Goal: Task Accomplishment & Management: Use online tool/utility

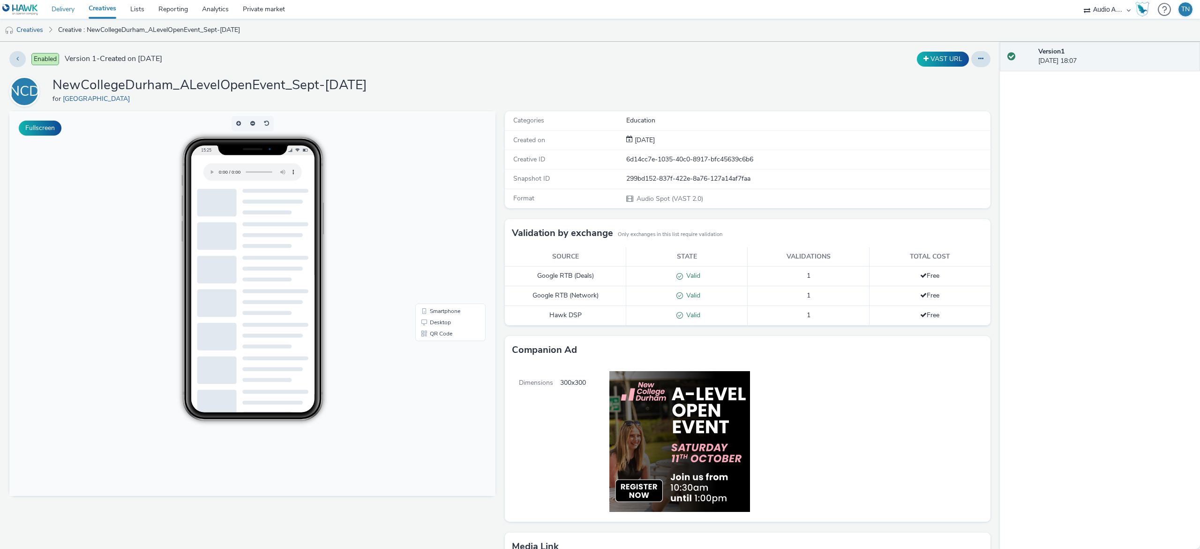
click at [60, 8] on link "Delivery" at bounding box center [63, 9] width 37 height 19
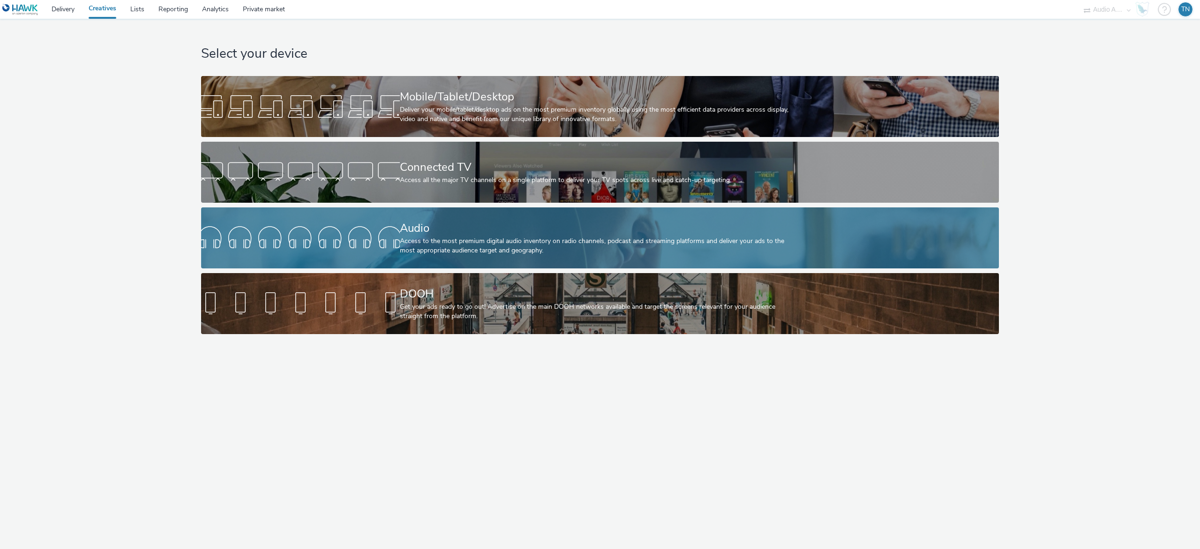
click at [424, 229] on div "Audio" at bounding box center [598, 228] width 397 height 16
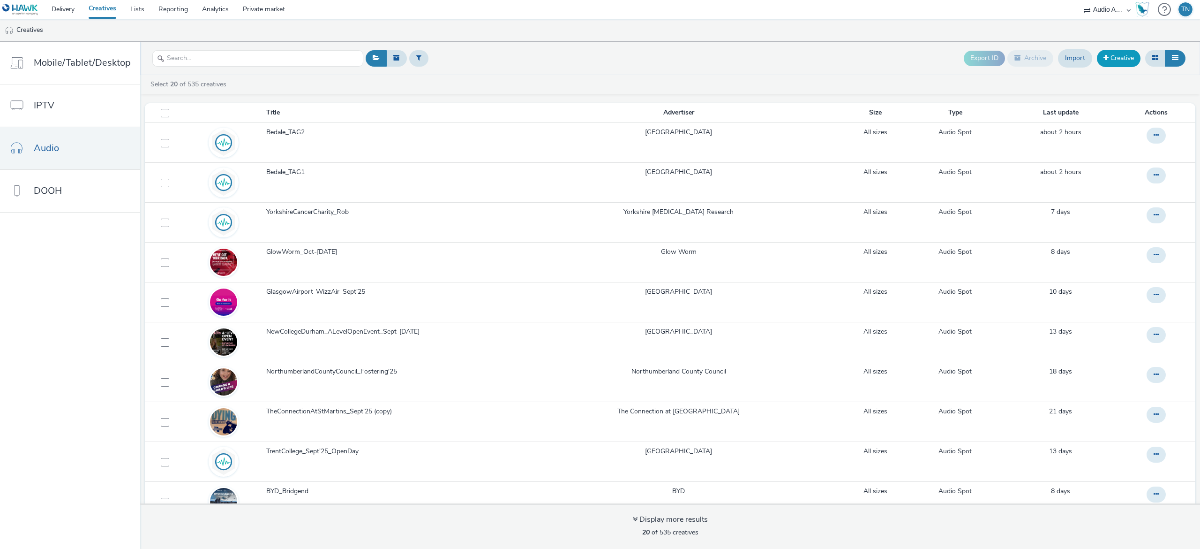
click at [1112, 52] on link "Creative" at bounding box center [1119, 58] width 44 height 17
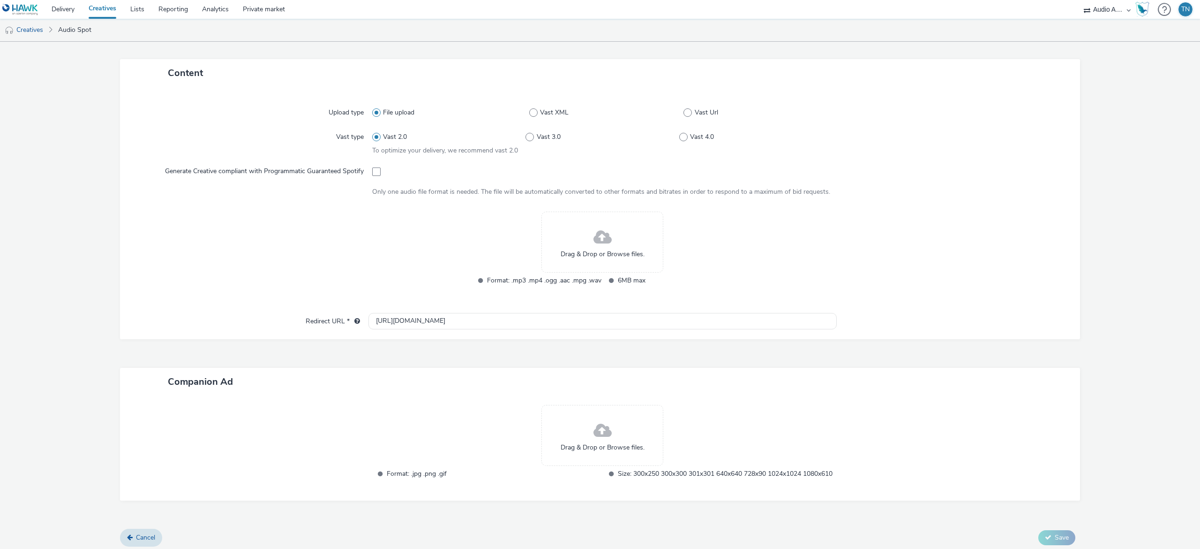
scroll to position [197, 0]
click at [608, 233] on div "Drag & Drop or Browse files." at bounding box center [603, 241] width 122 height 61
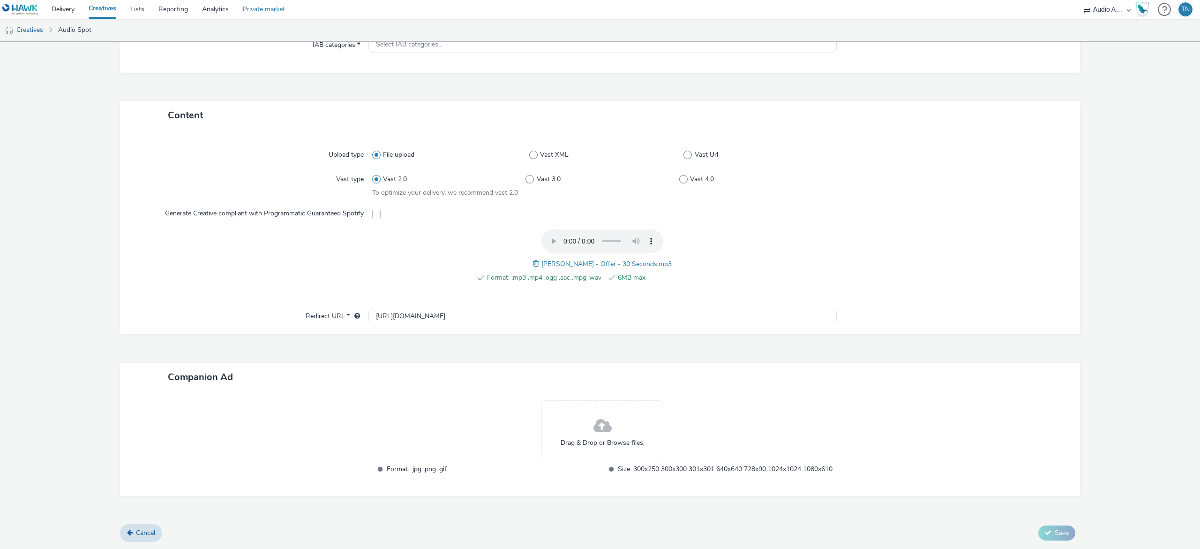
scroll to position [163, 0]
drag, startPoint x: 462, startPoint y: 303, endPoint x: 316, endPoint y: 306, distance: 146.3
click at [316, 308] on div "Redirect URL * https://tabmo.io" at bounding box center [599, 316] width 941 height 17
paste input "property.lindsays.co.uk/"
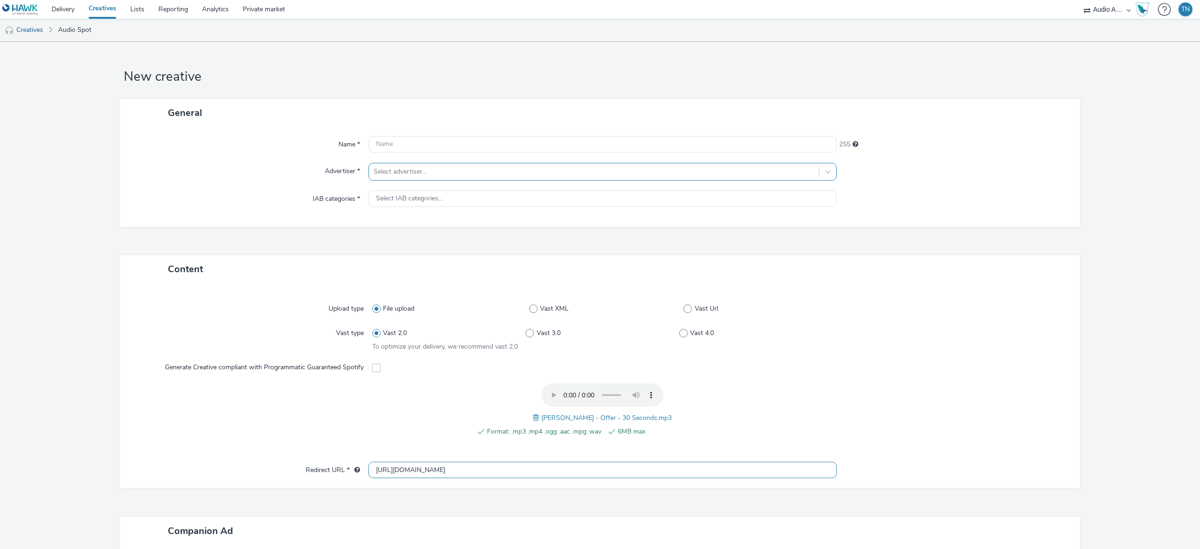
type input "https://property.lindsays.co.uk/"
click at [421, 168] on div "General Name * 255 Advertiser * Select advertiser... IAB categories * Select IA…" at bounding box center [600, 163] width 960 height 128
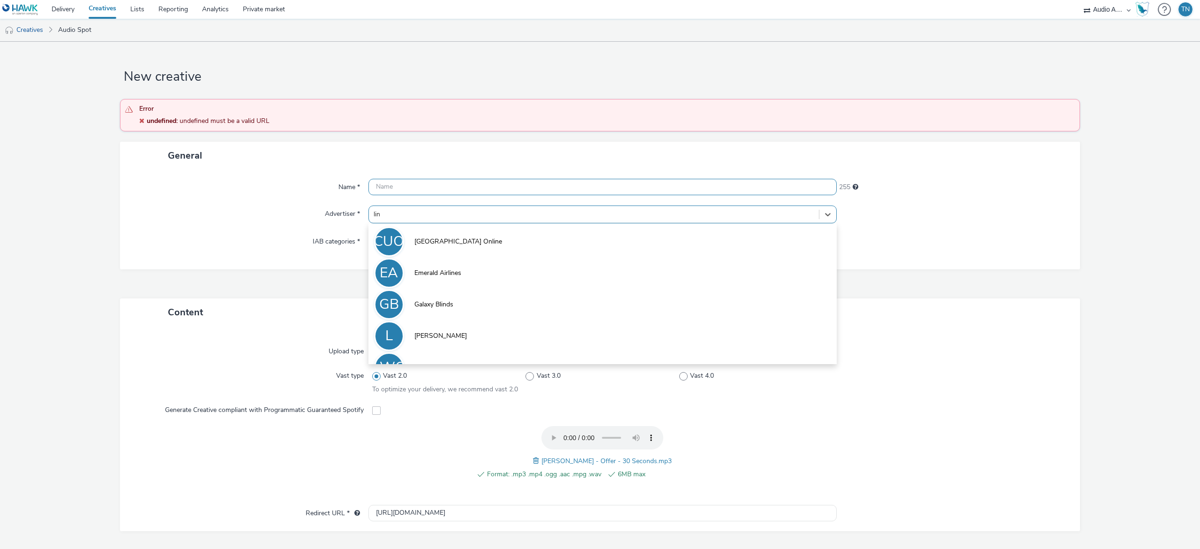
type input "lind"
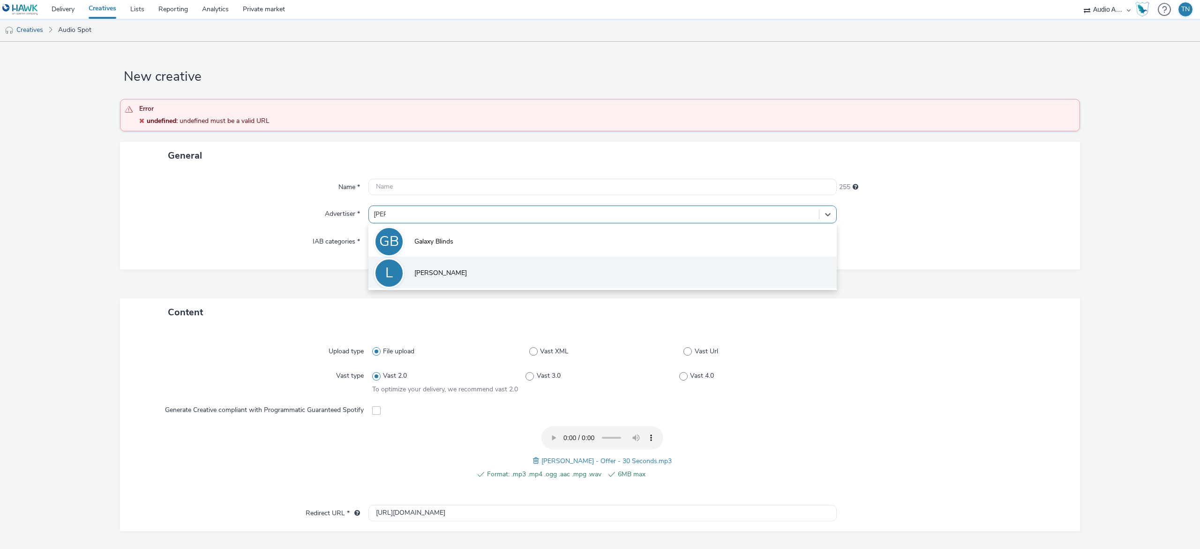
click at [396, 275] on div "L" at bounding box center [389, 273] width 30 height 30
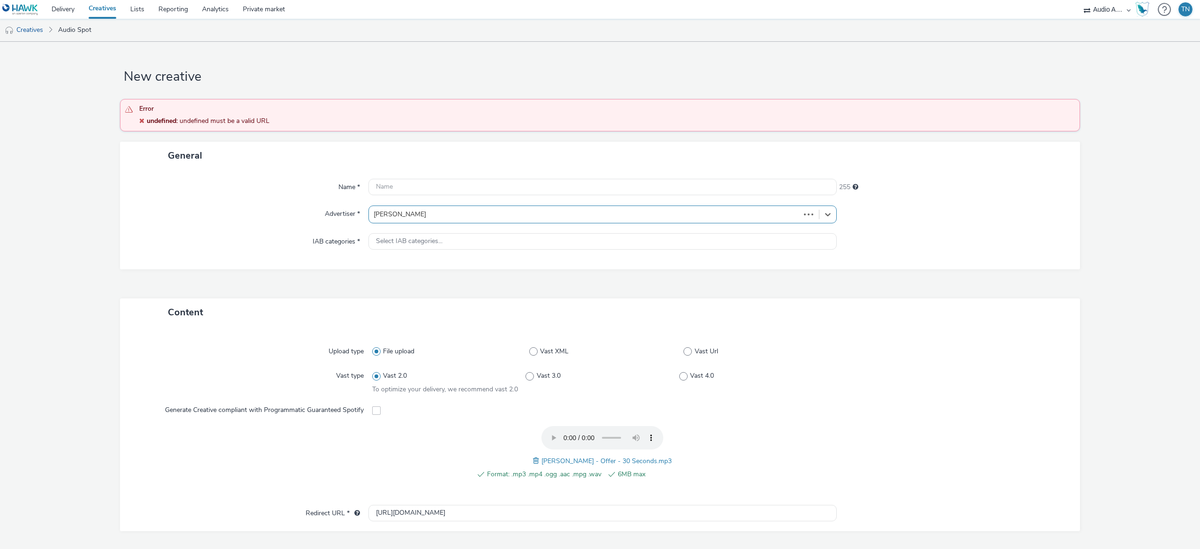
type input "http://property.lindsays.co.uk"
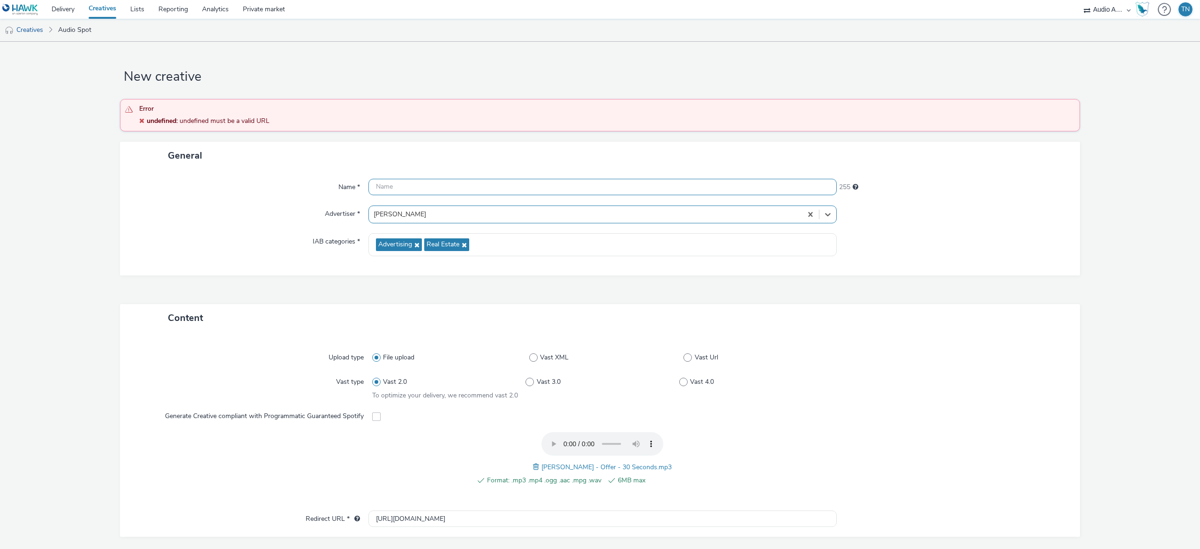
click at [409, 189] on input "text" at bounding box center [603, 187] width 468 height 16
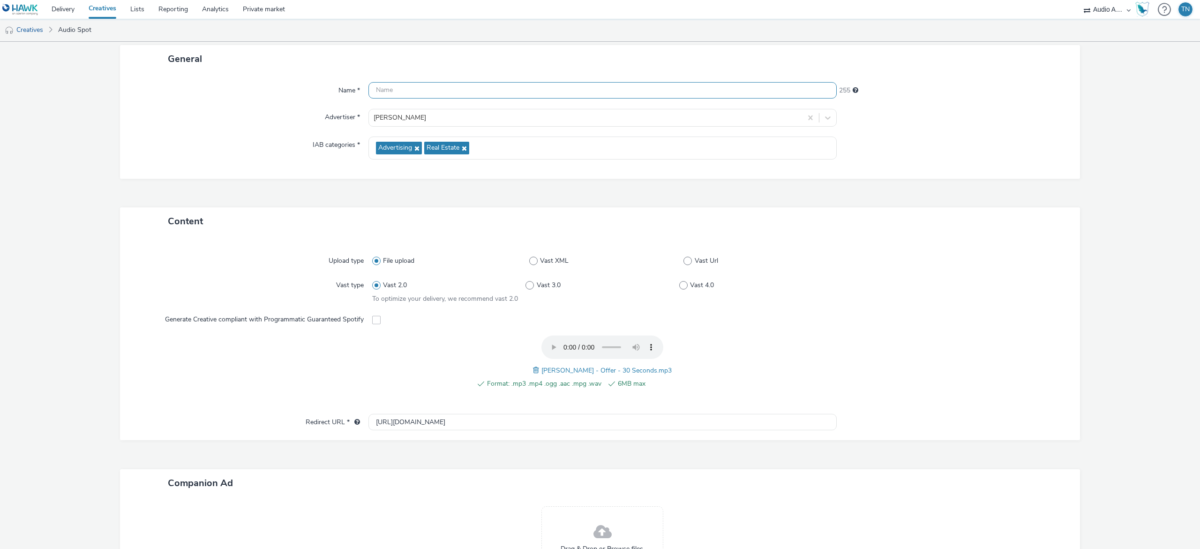
scroll to position [98, 0]
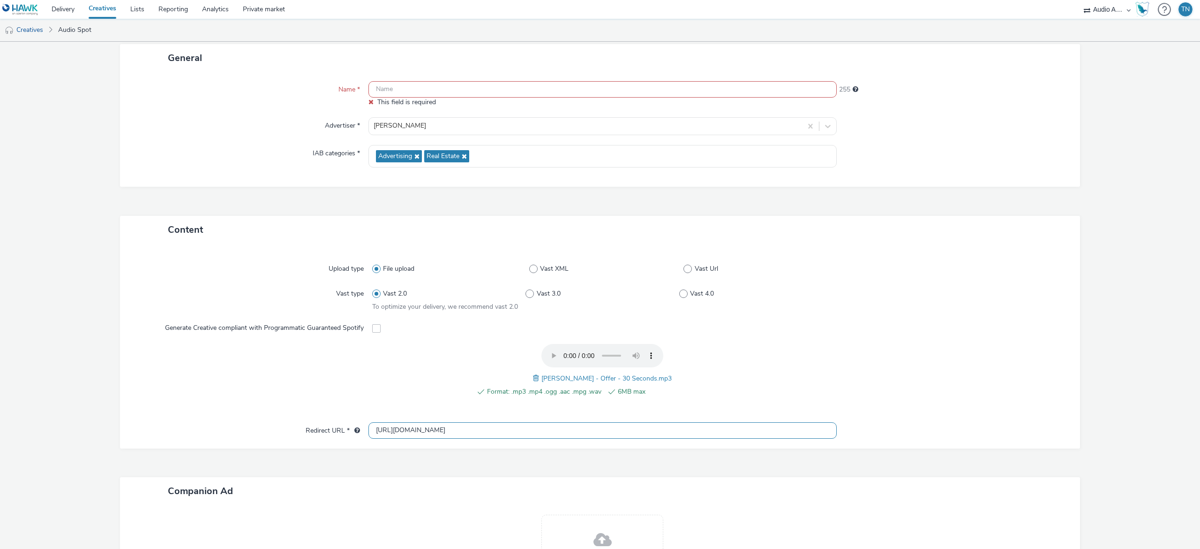
click at [410, 414] on div "Upload type File upload Vast XML Vast Url Vast type Vast 2.0 Vast 3.0 Vast 4.0 …" at bounding box center [600, 345] width 960 height 205
click at [394, 86] on input "text" at bounding box center [603, 90] width 468 height 16
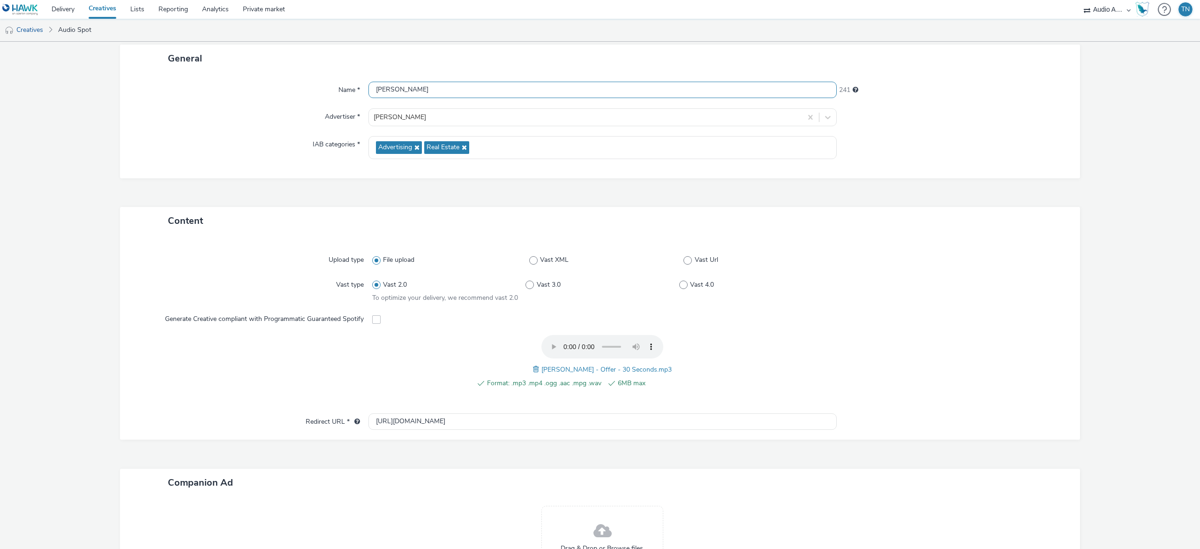
scroll to position [169, 0]
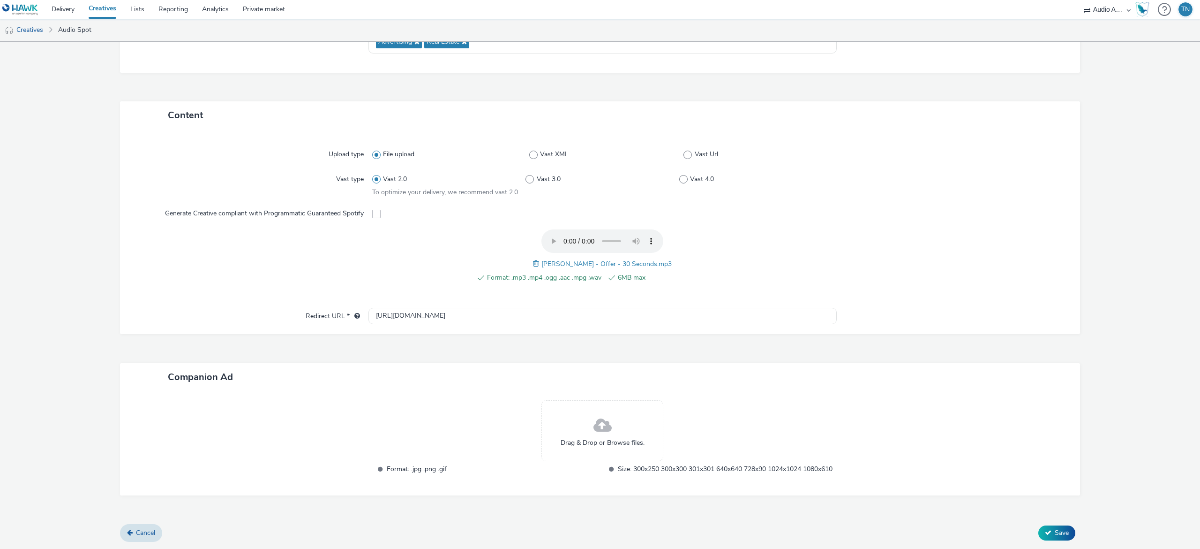
type input "Lindsays_OFFER"
click at [594, 418] on span at bounding box center [603, 425] width 18 height 25
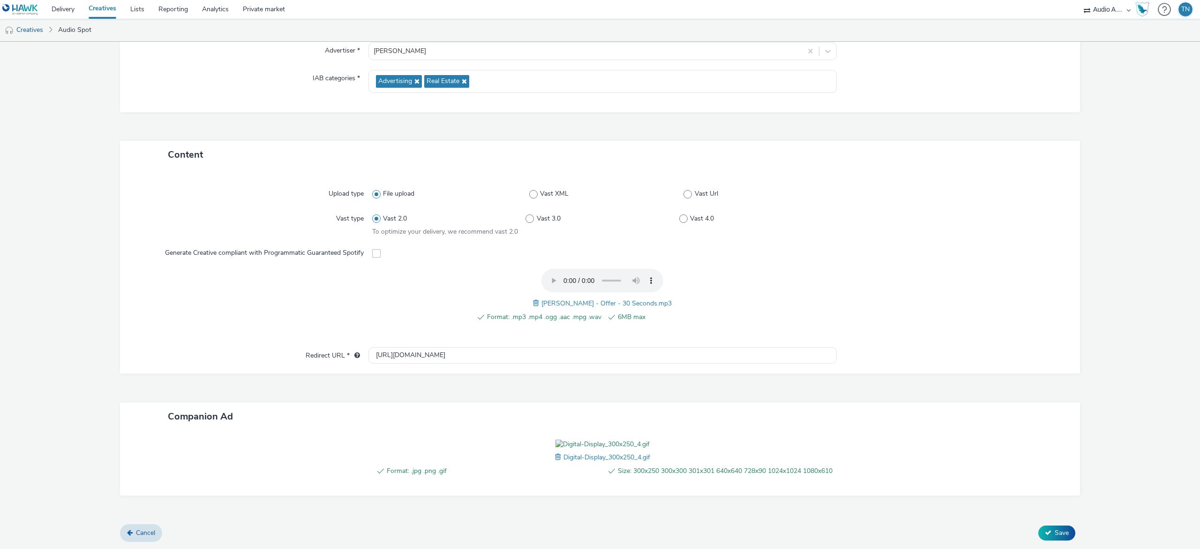
scroll to position [183, 0]
click at [1055, 530] on span "Save" at bounding box center [1062, 532] width 14 height 9
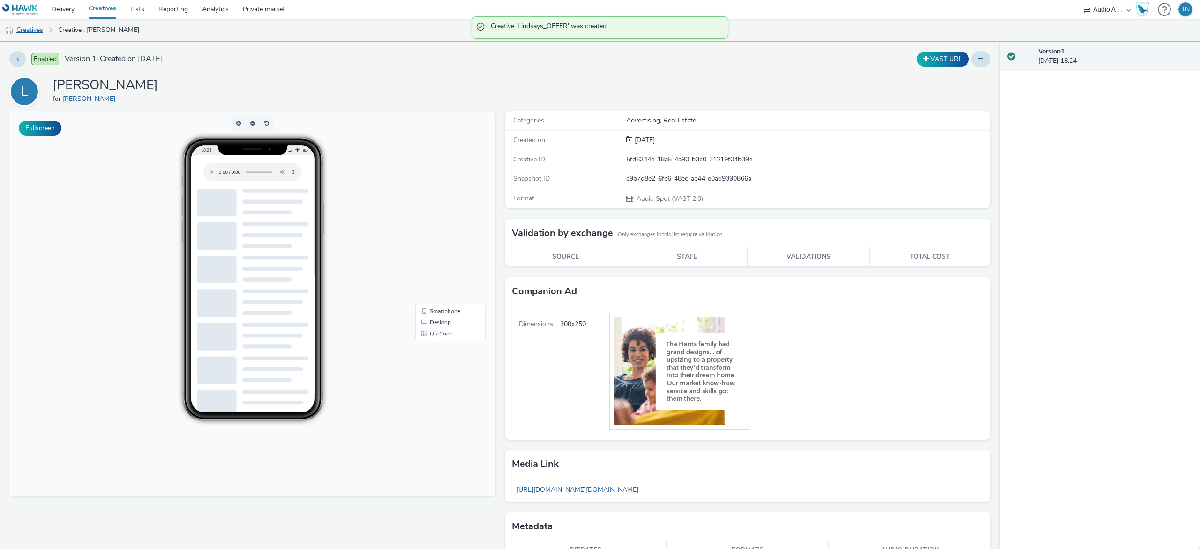
click at [43, 30] on link "Creatives" at bounding box center [24, 30] width 48 height 23
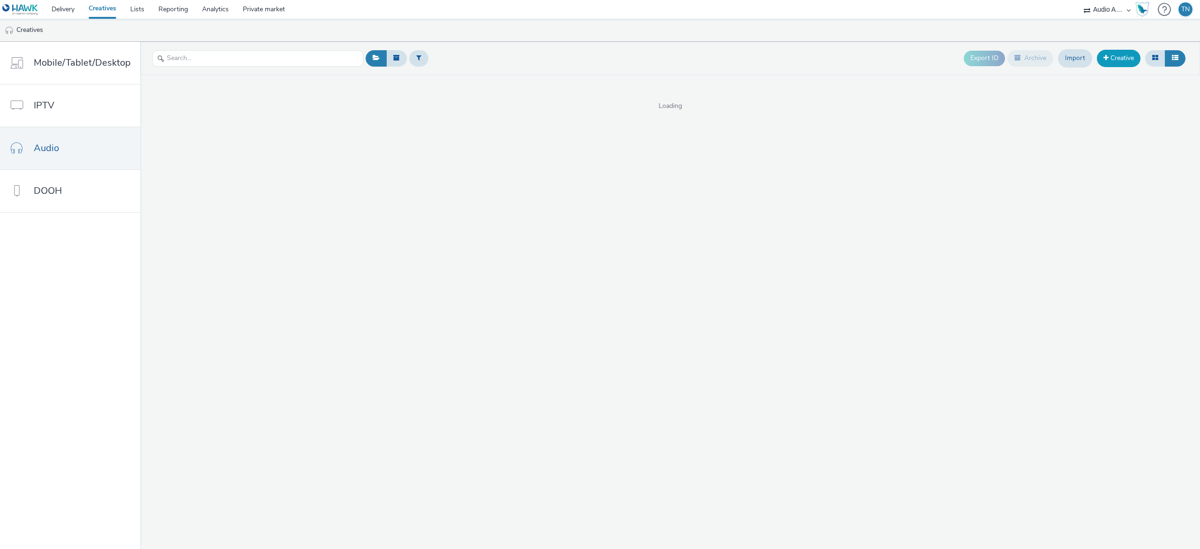
click at [1116, 57] on link "Creative" at bounding box center [1119, 58] width 44 height 17
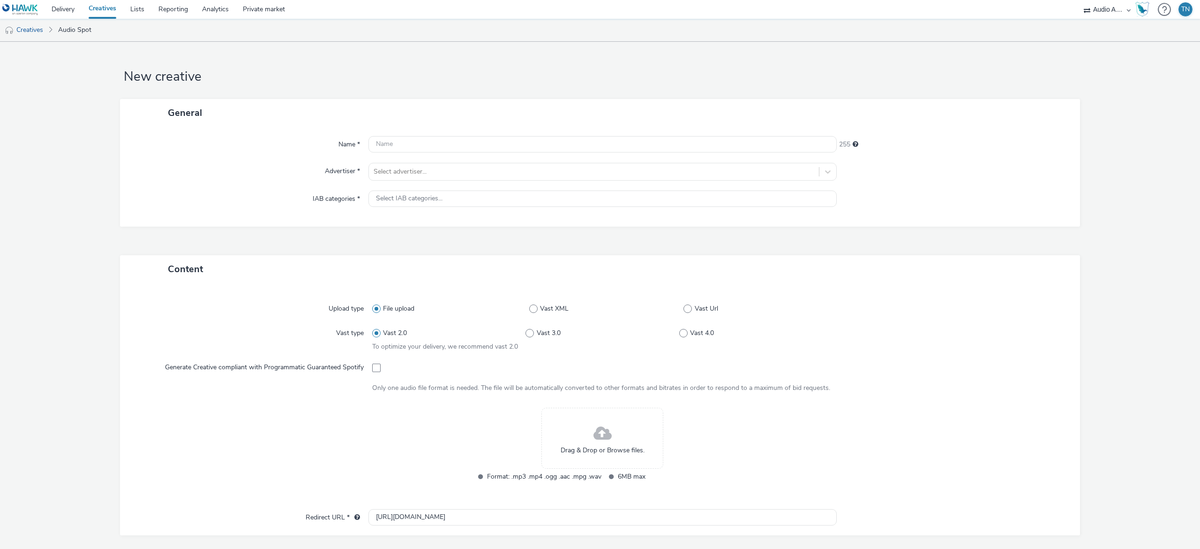
click at [597, 426] on span at bounding box center [603, 433] width 18 height 25
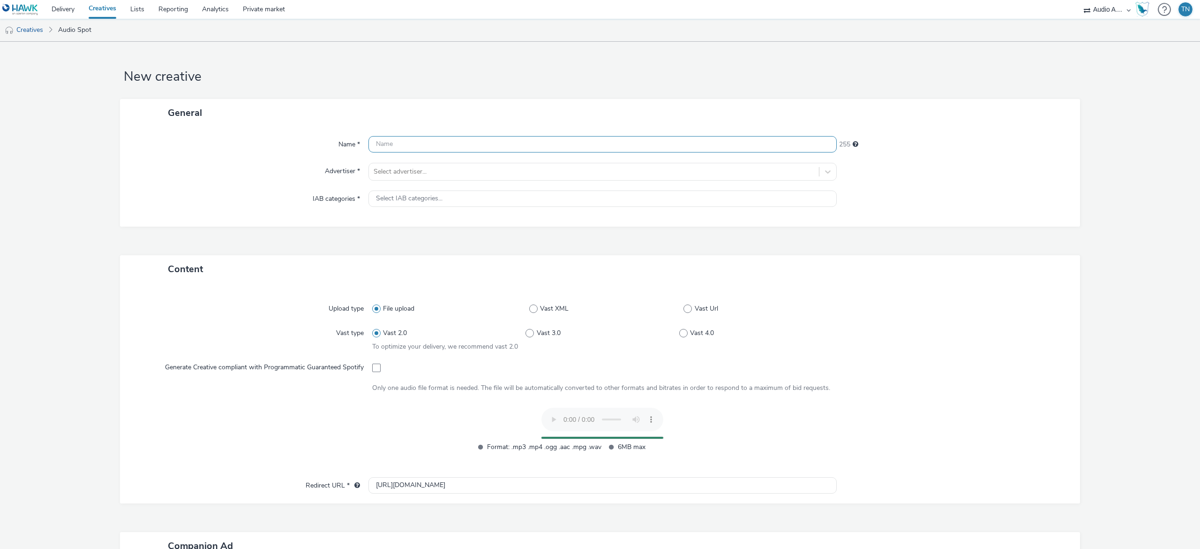
click at [484, 143] on input "text" at bounding box center [603, 144] width 468 height 16
type input "Lindsays_GD"
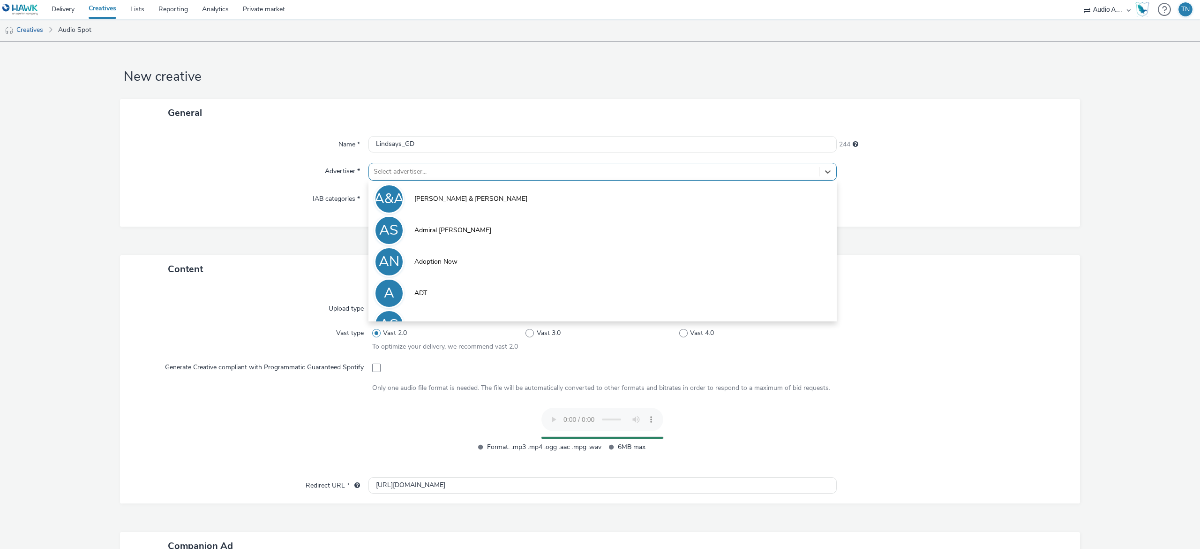
click at [466, 176] on div at bounding box center [594, 171] width 441 height 11
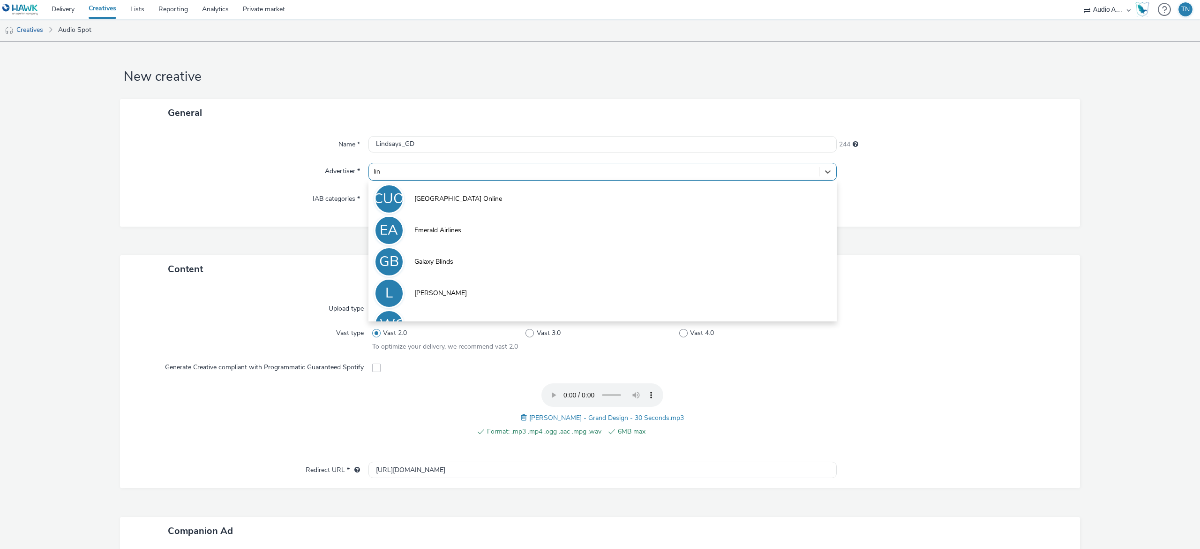
type input "lind"
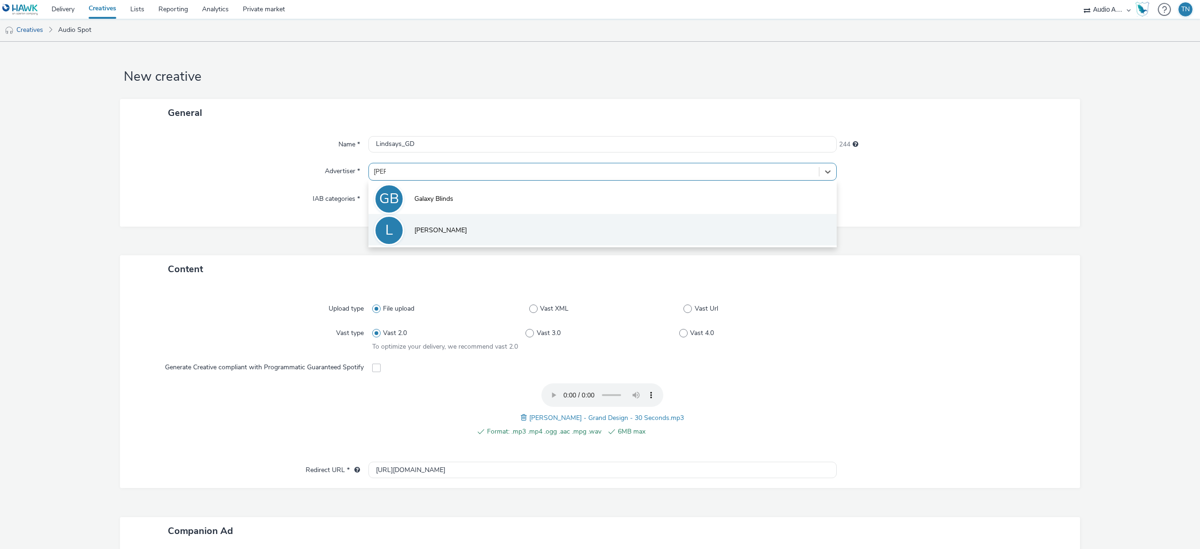
click at [451, 221] on li "L Lindsays" at bounding box center [603, 229] width 468 height 31
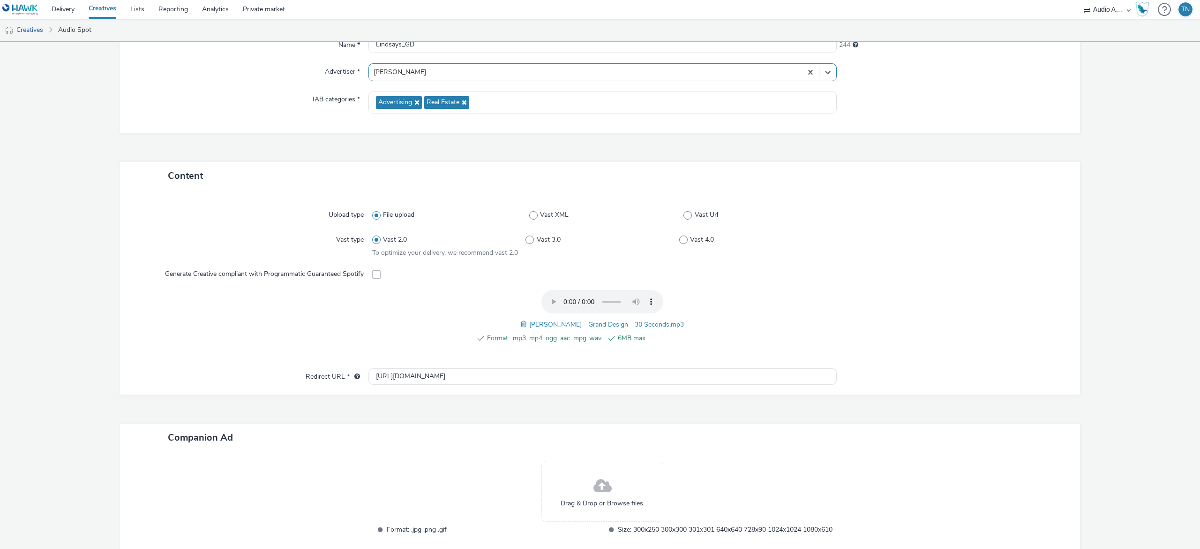
scroll to position [169, 0]
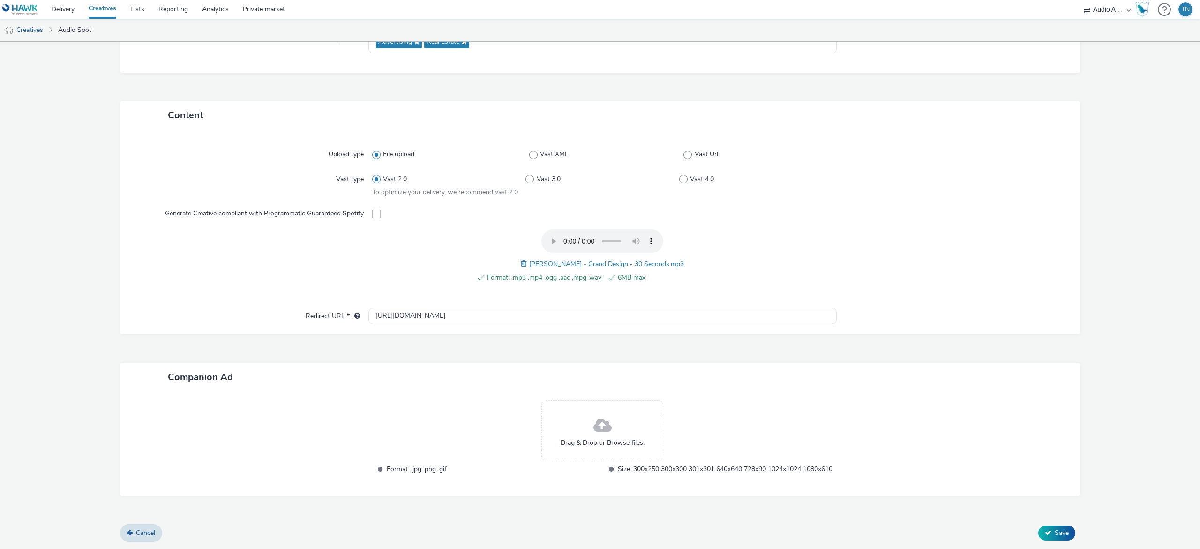
click at [594, 425] on span at bounding box center [603, 425] width 18 height 25
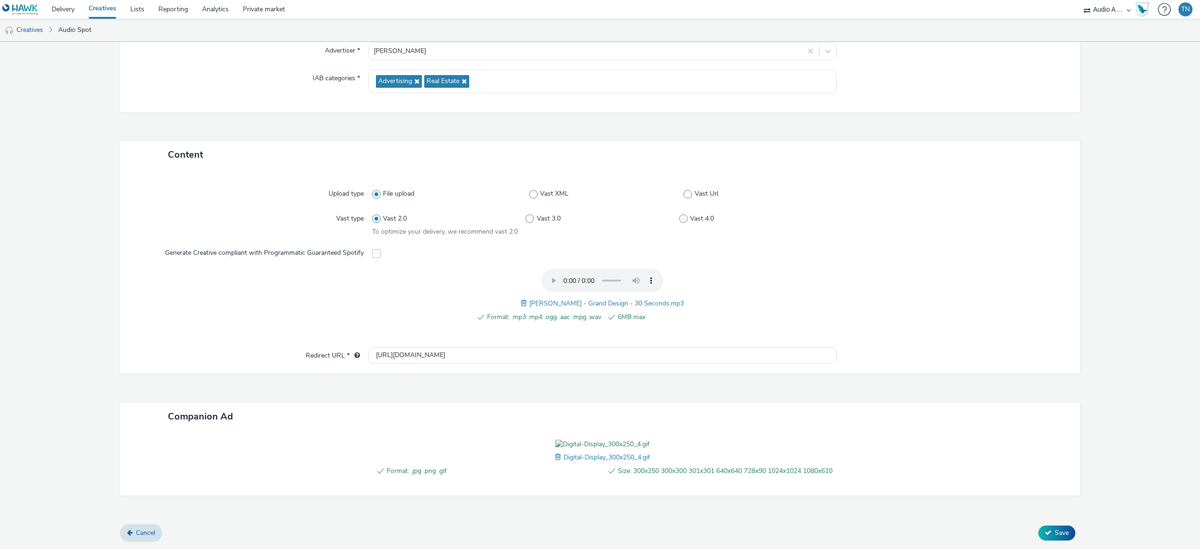
scroll to position [183, 0]
click at [1055, 533] on span "Save" at bounding box center [1062, 532] width 14 height 9
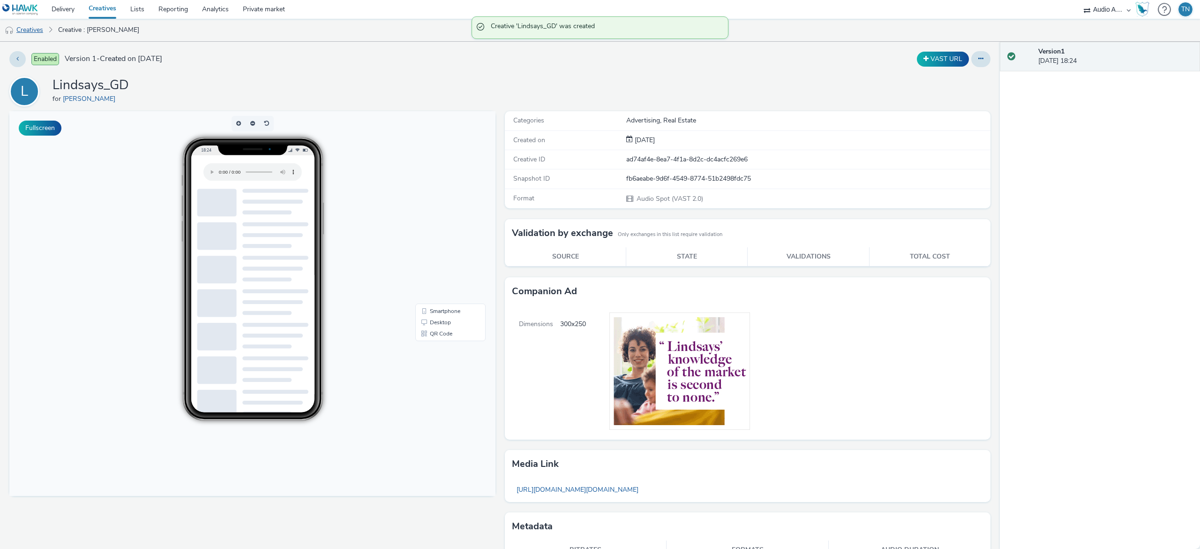
click at [44, 31] on link "Creatives" at bounding box center [24, 30] width 48 height 23
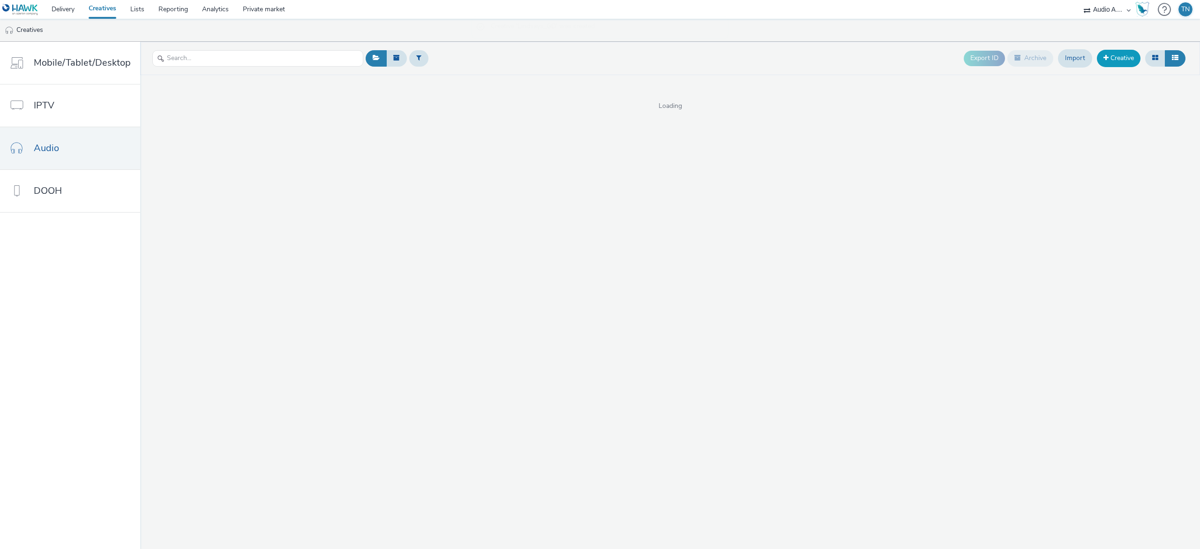
click at [1114, 60] on link "Creative" at bounding box center [1119, 58] width 44 height 17
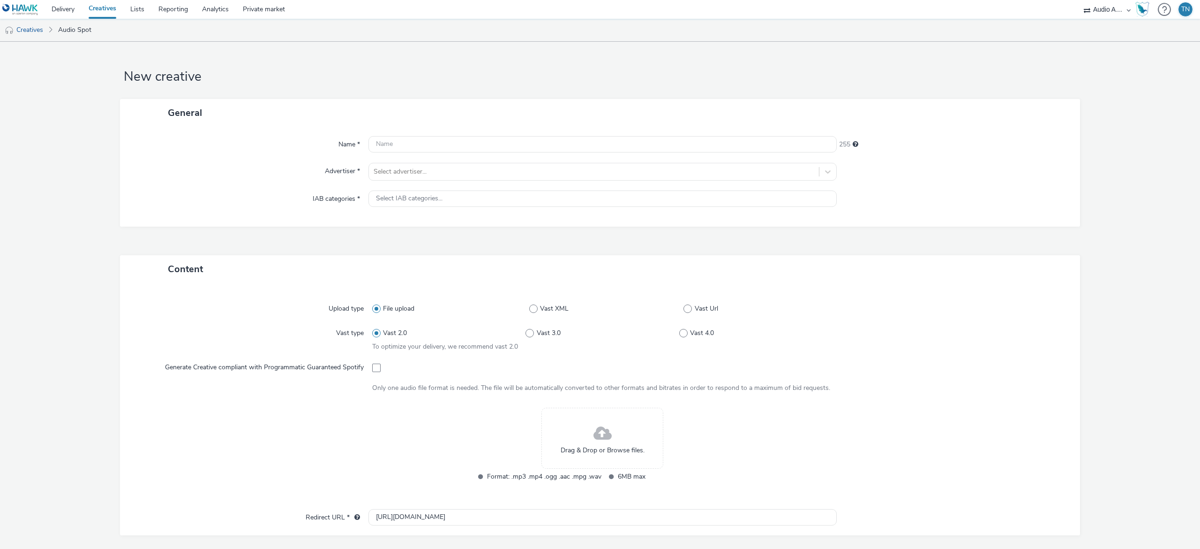
click at [573, 431] on div "Drag & Drop or Browse files." at bounding box center [603, 437] width 122 height 61
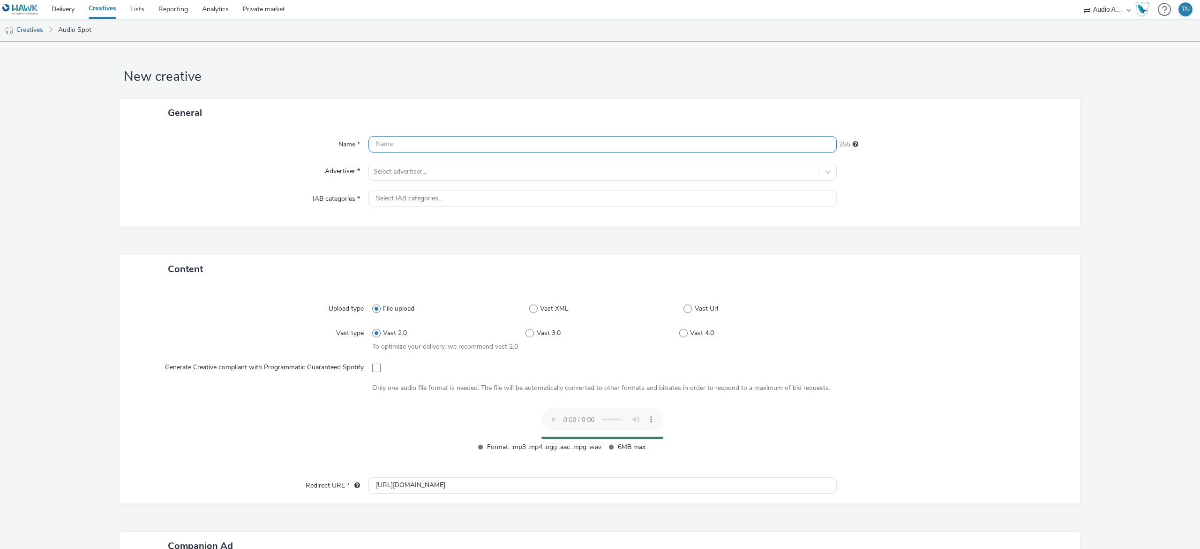
click at [407, 143] on input "text" at bounding box center [603, 144] width 468 height 16
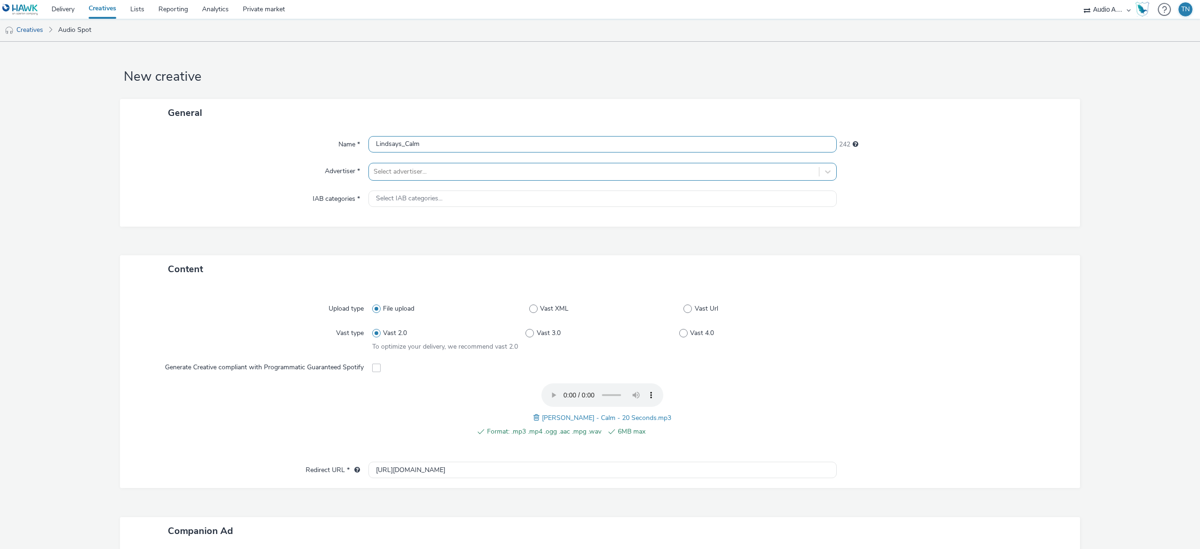
type input "Lindsays_Calm"
click at [412, 165] on div "Select advertiser..." at bounding box center [594, 171] width 450 height 15
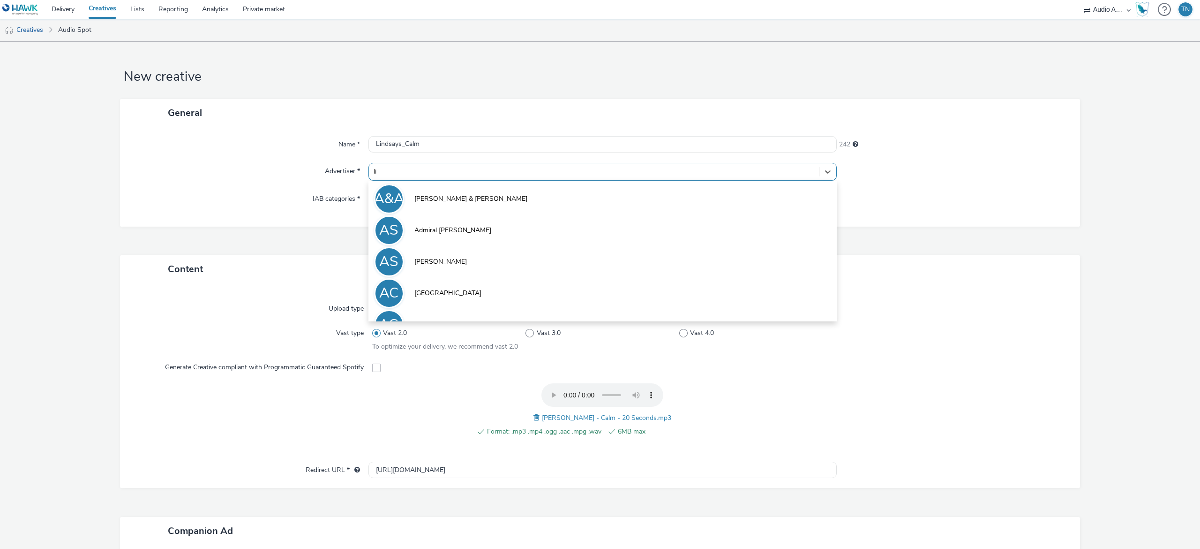
type input "lin"
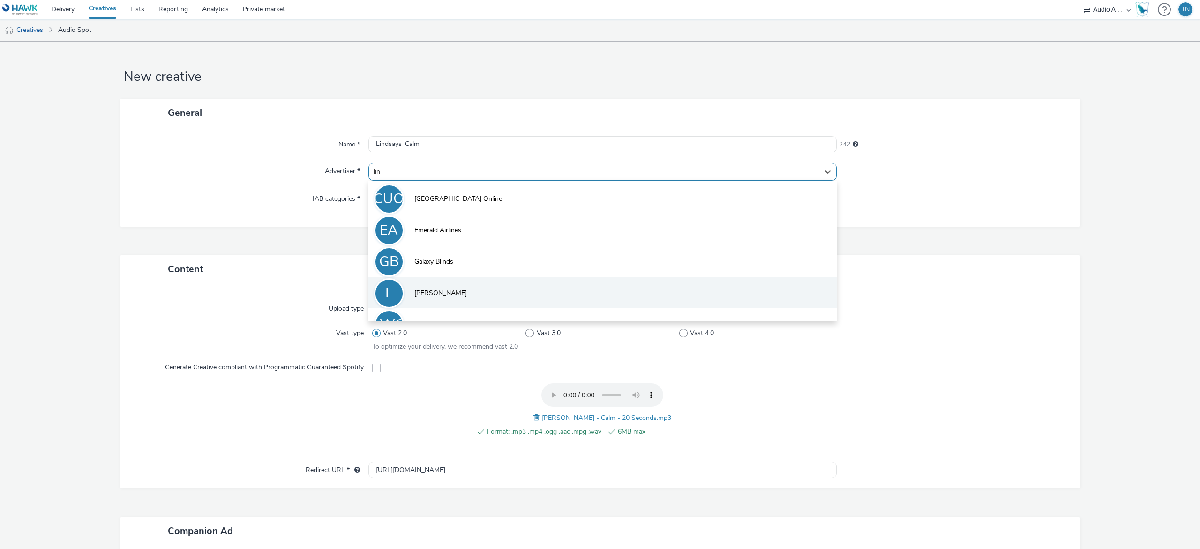
click at [459, 285] on li "L Lindsays" at bounding box center [603, 292] width 468 height 31
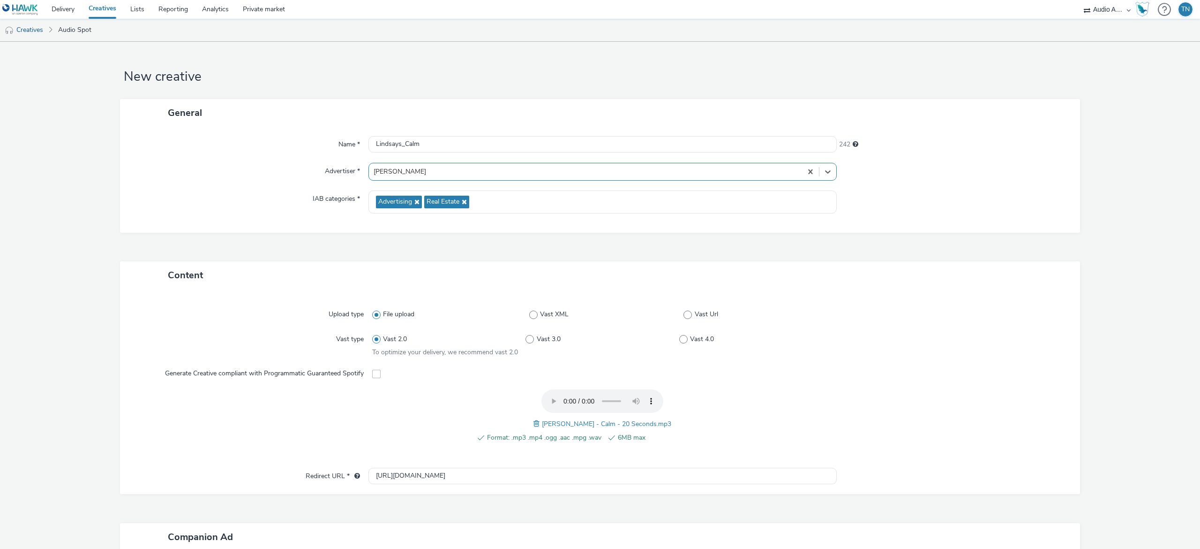
scroll to position [169, 0]
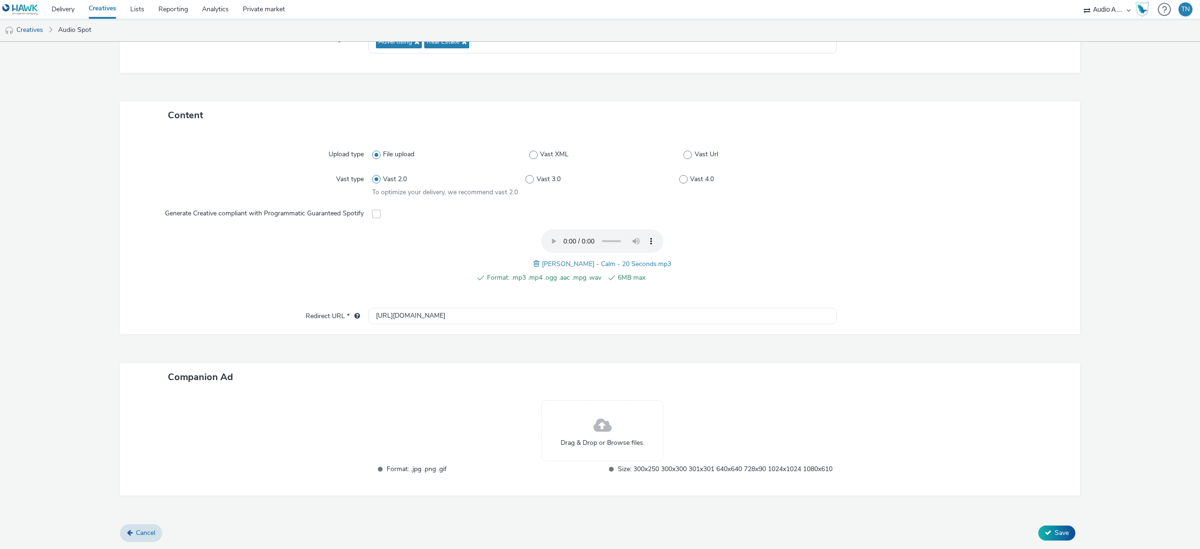
click at [622, 405] on div "Drag & Drop or Browse files." at bounding box center [603, 430] width 122 height 61
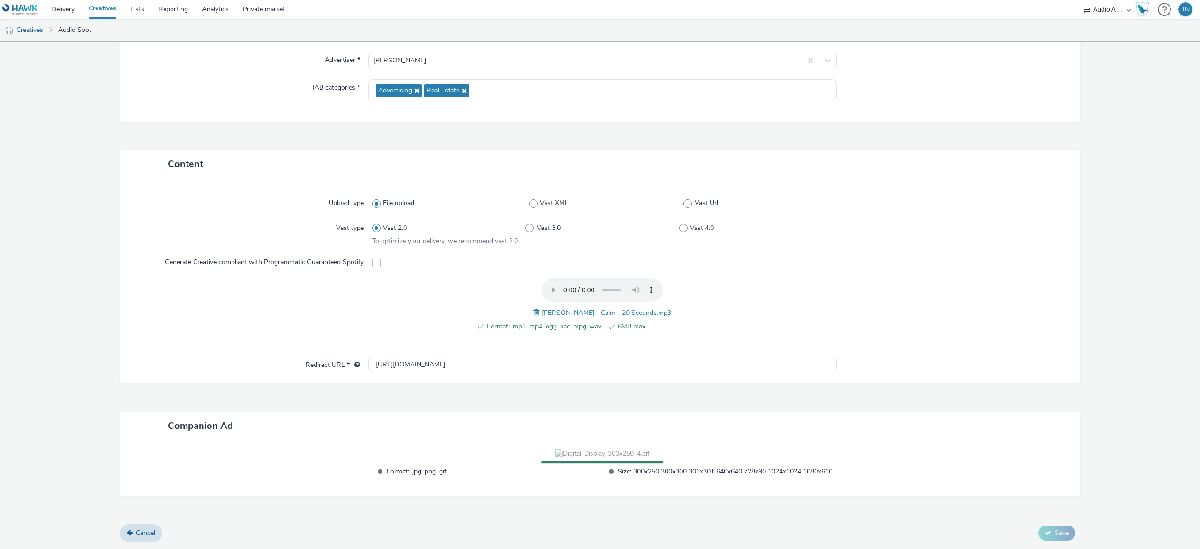
scroll to position [175, 0]
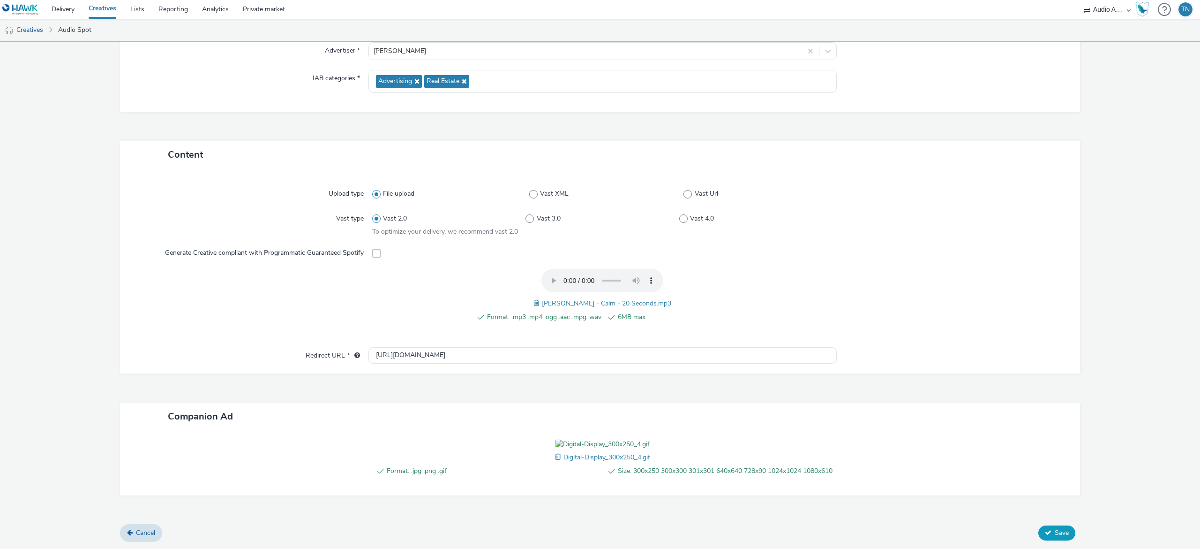
click at [1041, 540] on button "Save" at bounding box center [1057, 532] width 37 height 15
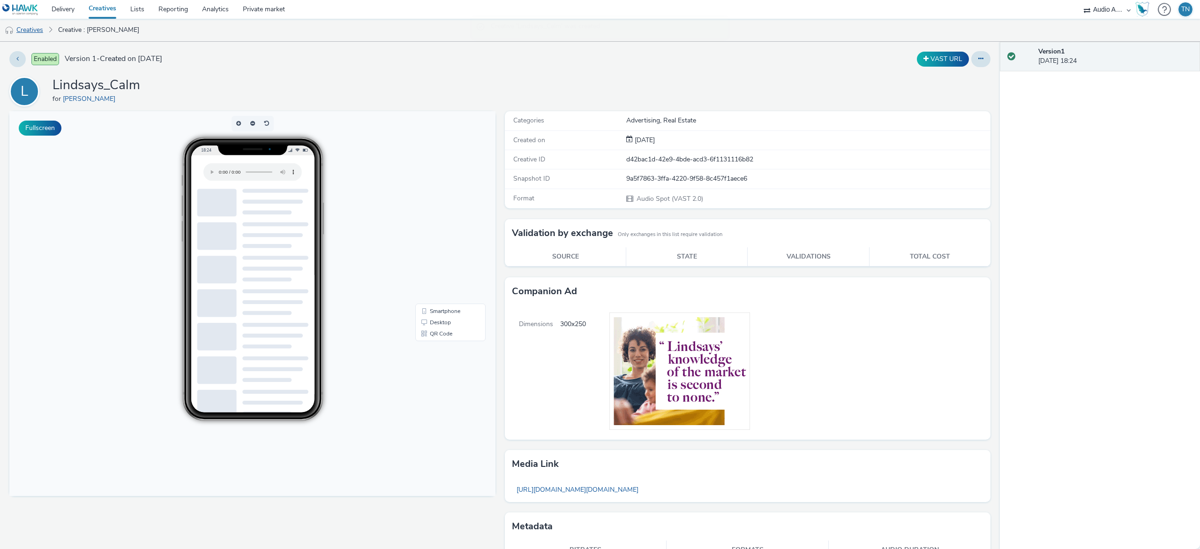
click at [38, 29] on link "Creatives" at bounding box center [24, 30] width 48 height 23
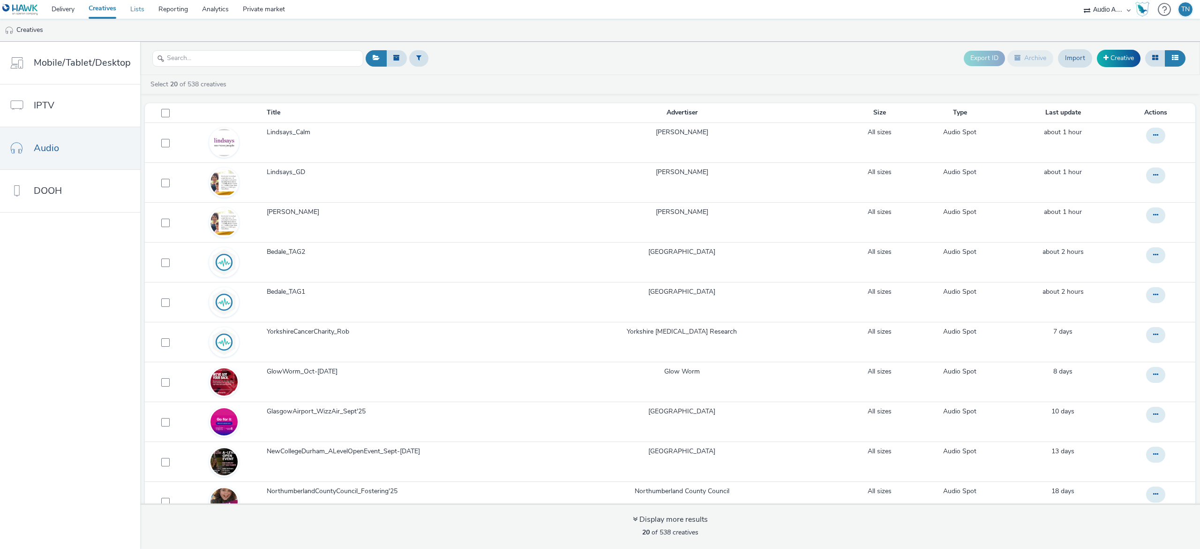
click at [135, 9] on link "Lists" at bounding box center [137, 9] width 28 height 19
